Goal: Information Seeking & Learning: Learn about a topic

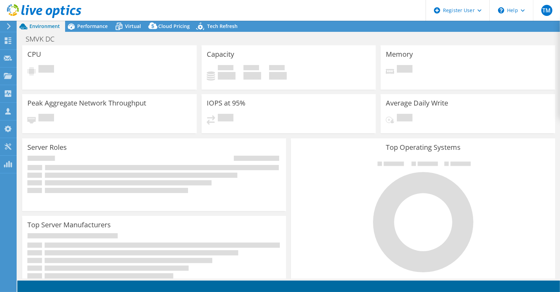
select select "USD"
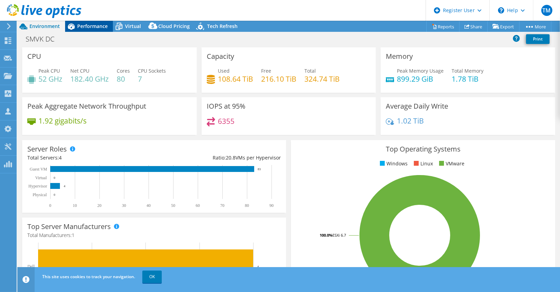
click at [85, 26] on span "Performance" at bounding box center [92, 26] width 30 height 7
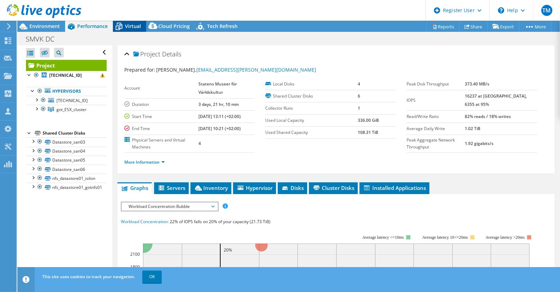
click at [143, 28] on div "Virtual" at bounding box center [129, 26] width 33 height 11
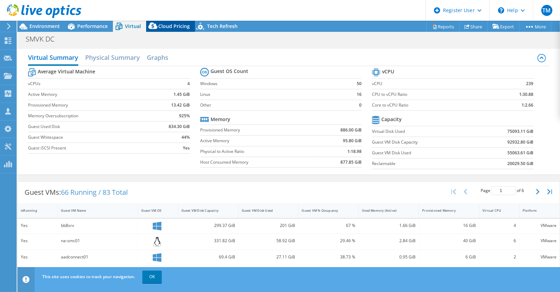
click at [174, 30] on div "Cloud Pricing" at bounding box center [170, 26] width 49 height 11
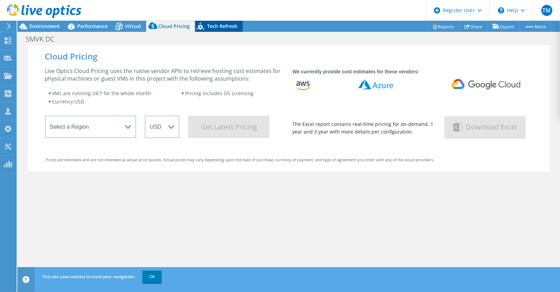
drag, startPoint x: 216, startPoint y: 19, endPoint x: 211, endPoint y: 29, distance: 11.0
click at [211, 29] on div "TM Dell User [PERSON_NAME] [EMAIL_ADDRESS][DOMAIN_NAME] Dell My Profile Log Out…" at bounding box center [280, 146] width 560 height 292
click at [211, 29] on span "Tech Refresh" at bounding box center [222, 26] width 30 height 7
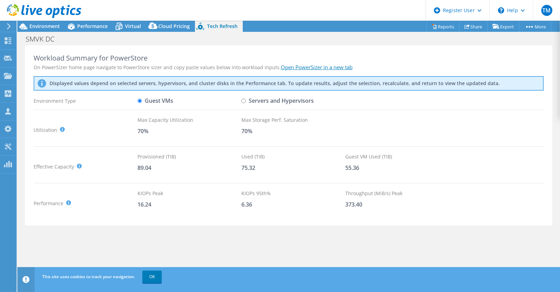
click at [56, 21] on div at bounding box center [40, 11] width 81 height 23
drag, startPoint x: 56, startPoint y: 21, endPoint x: 38, endPoint y: 32, distance: 20.8
click at [38, 32] on div "TM Dell User [PERSON_NAME] [EMAIL_ADDRESS][DOMAIN_NAME] Dell My Profile Log Out…" at bounding box center [280, 146] width 560 height 292
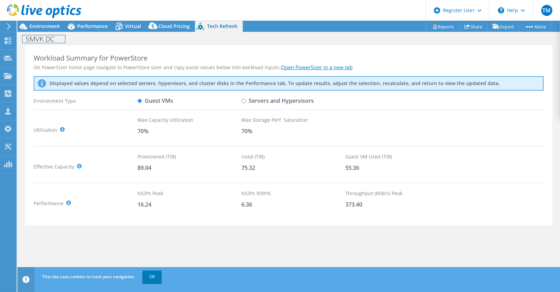
click at [38, 32] on div "SMVK DC Print" at bounding box center [288, 39] width 543 height 14
click at [34, 28] on span "Environment" at bounding box center [44, 26] width 30 height 7
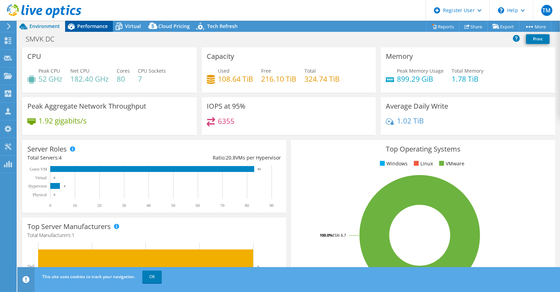
click at [98, 25] on span "Performance" at bounding box center [92, 26] width 30 height 7
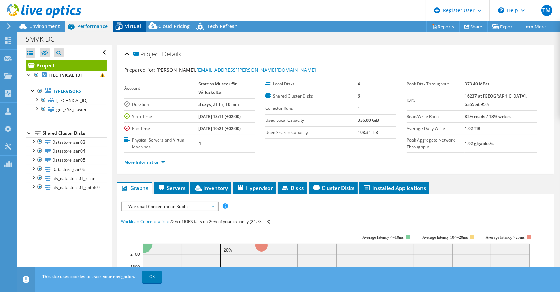
click at [132, 21] on div "Virtual" at bounding box center [129, 26] width 33 height 11
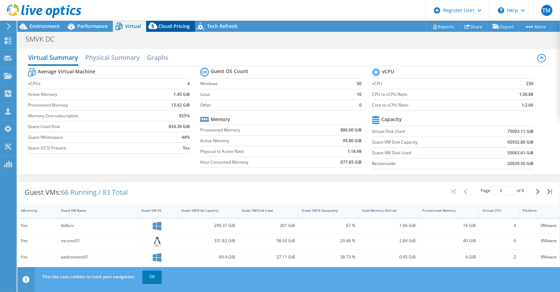
click at [166, 24] on span "Cloud Pricing" at bounding box center [174, 26] width 32 height 7
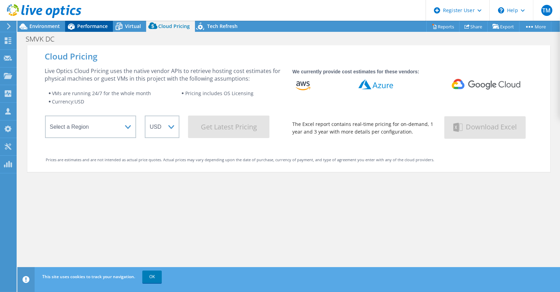
click at [100, 21] on div "Performance" at bounding box center [89, 26] width 48 height 11
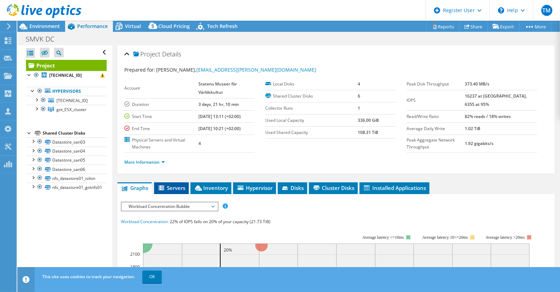
click at [173, 193] on li "Servers" at bounding box center [171, 189] width 35 height 12
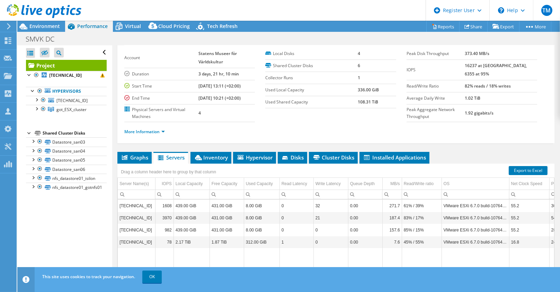
scroll to position [31, 0]
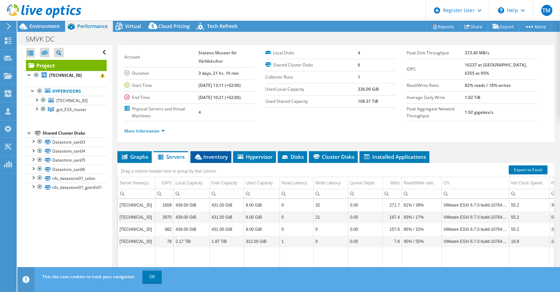
click at [217, 155] on span "Inventory" at bounding box center [211, 156] width 34 height 7
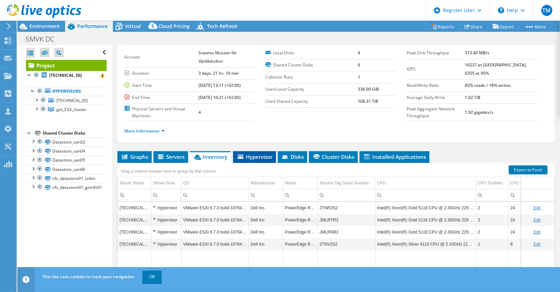
click at [249, 153] on span "Hypervisor" at bounding box center [255, 156] width 36 height 7
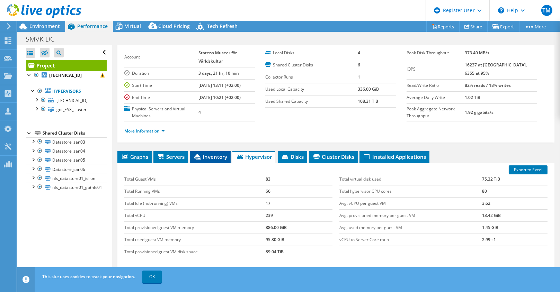
click at [212, 155] on span "Inventory" at bounding box center [210, 156] width 34 height 7
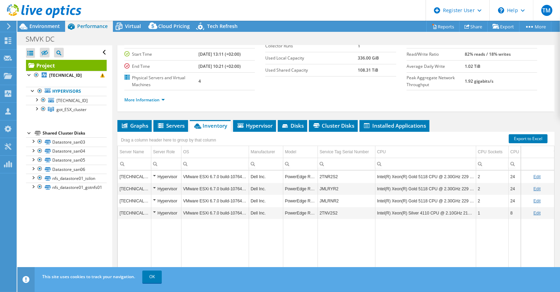
scroll to position [38, 0]
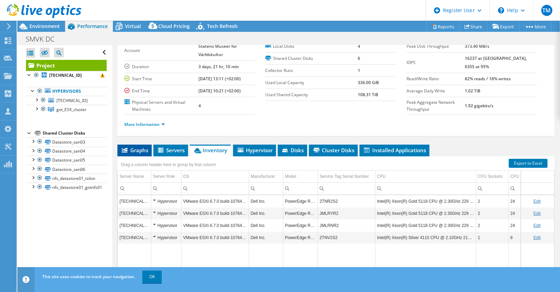
click at [132, 145] on li "Graphs" at bounding box center [134, 151] width 34 height 12
